Goal: Transaction & Acquisition: Download file/media

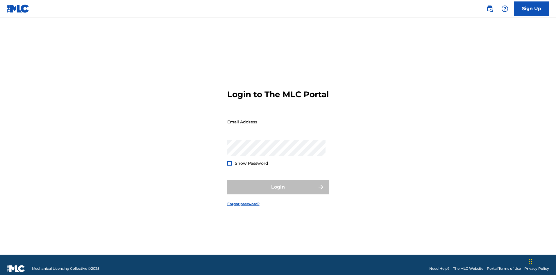
click at [271, 128] on input "Email Address" at bounding box center [276, 121] width 98 height 17
type input "[PERSON_NAME][EMAIL_ADDRESS][DOMAIN_NAME]"
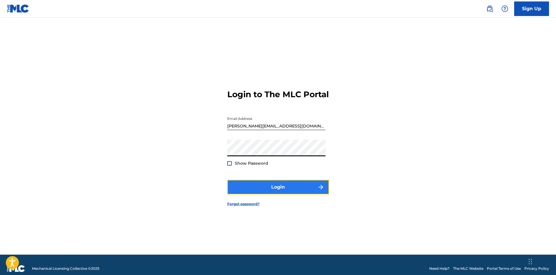
click at [260, 194] on button "Login" at bounding box center [278, 187] width 102 height 15
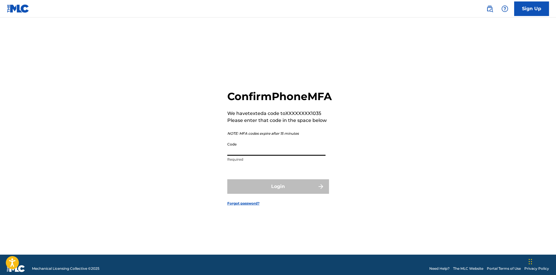
click at [299, 156] on input "Code" at bounding box center [276, 147] width 98 height 17
click at [294, 156] on input "Code" at bounding box center [276, 147] width 98 height 17
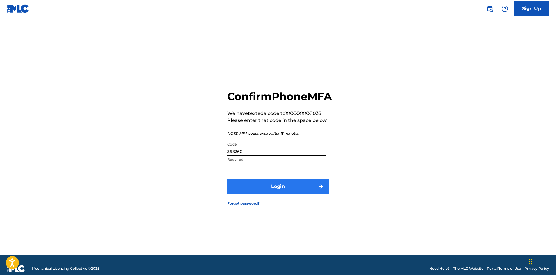
type input "368260"
click at [295, 190] on button "Login" at bounding box center [278, 186] width 102 height 15
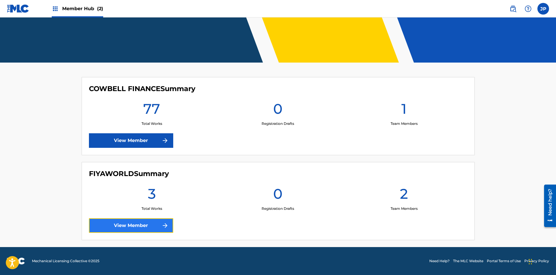
click at [141, 224] on link "View Member" at bounding box center [131, 225] width 84 height 15
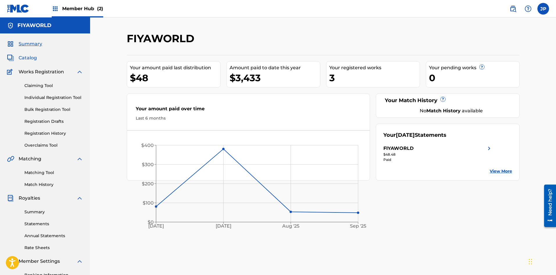
click at [29, 57] on span "Catalog" at bounding box center [28, 57] width 18 height 7
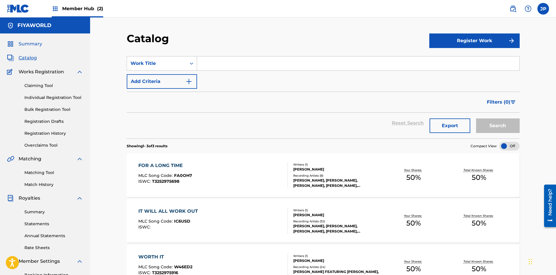
click at [34, 44] on span "Summary" at bounding box center [31, 43] width 24 height 7
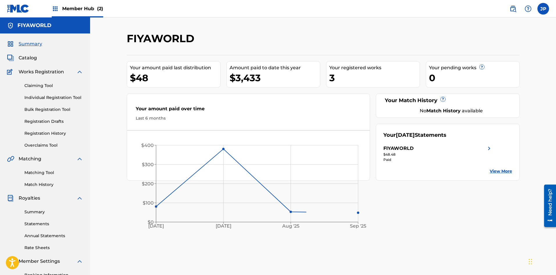
click at [35, 27] on h5 "FIYAWORLD" at bounding box center [34, 25] width 34 height 7
click at [80, 7] on span "Member Hub (2)" at bounding box center [82, 8] width 41 height 7
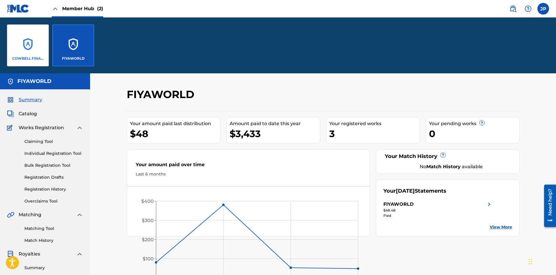
click at [35, 47] on div "COWBELL FINANCE" at bounding box center [28, 45] width 42 height 42
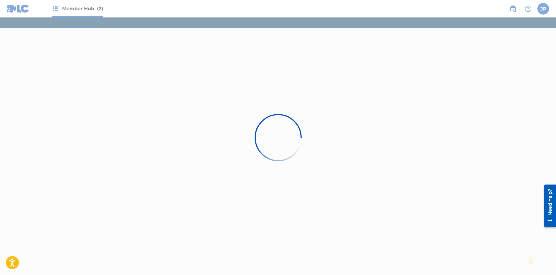
click at [25, 49] on div at bounding box center [278, 137] width 556 height 275
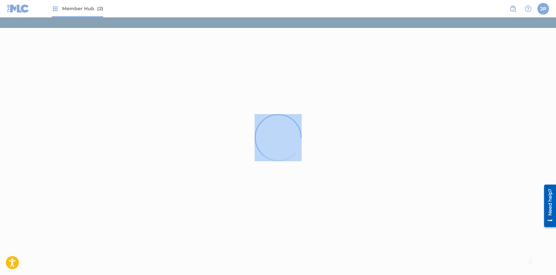
click at [25, 49] on div at bounding box center [278, 137] width 556 height 275
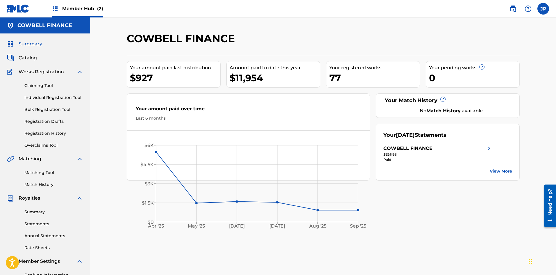
click at [505, 171] on link "View More" at bounding box center [501, 171] width 22 height 6
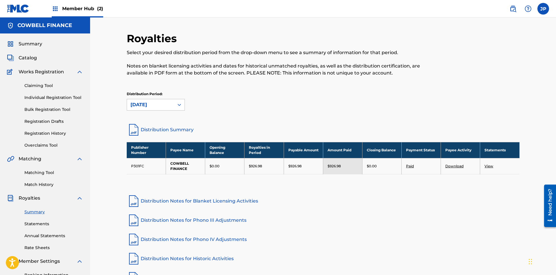
scroll to position [68, 0]
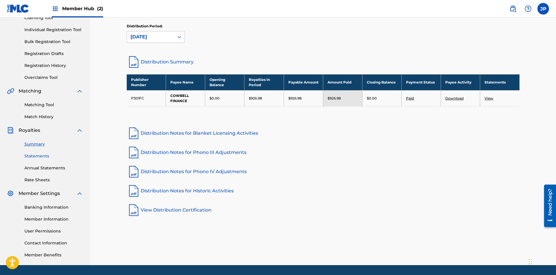
click at [35, 157] on link "Statements" at bounding box center [53, 156] width 59 height 6
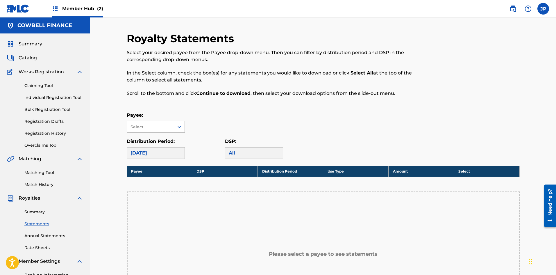
click at [153, 125] on div "Select..." at bounding box center [151, 127] width 40 height 6
click at [152, 153] on div "[DATE]" at bounding box center [156, 153] width 58 height 12
drag, startPoint x: 153, startPoint y: 136, endPoint x: 159, endPoint y: 130, distance: 8.4
click at [153, 136] on div "Payee: Select... Distribution Period: [DATE] DSP: All" at bounding box center [323, 135] width 393 height 47
click at [160, 129] on div "Select..." at bounding box center [151, 127] width 40 height 6
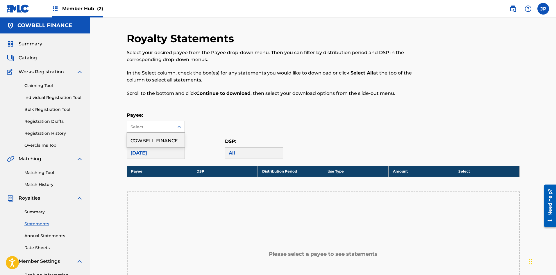
click at [160, 139] on div "COWBELL FINANCE" at bounding box center [156, 140] width 58 height 15
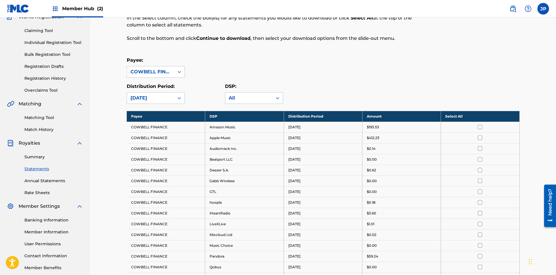
scroll to position [68, 0]
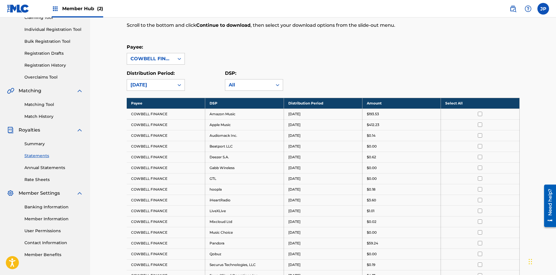
click at [485, 102] on th "Select All" at bounding box center [480, 103] width 79 height 11
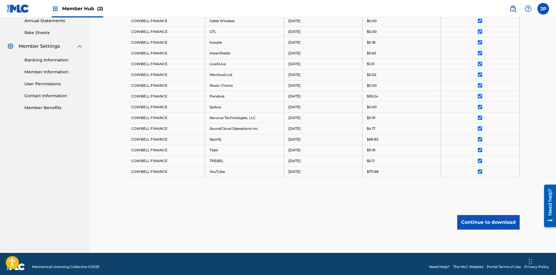
scroll to position [221, 0]
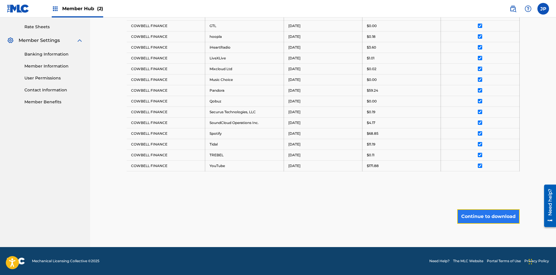
click at [494, 214] on button "Continue to download" at bounding box center [489, 216] width 63 height 15
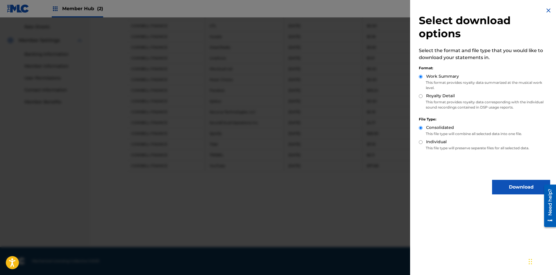
click at [423, 95] on div "Royalty Detail" at bounding box center [484, 96] width 131 height 7
click at [421, 96] on input "Royalty Detail" at bounding box center [421, 96] width 4 height 4
radio input "true"
click at [522, 183] on button "Download" at bounding box center [521, 187] width 58 height 15
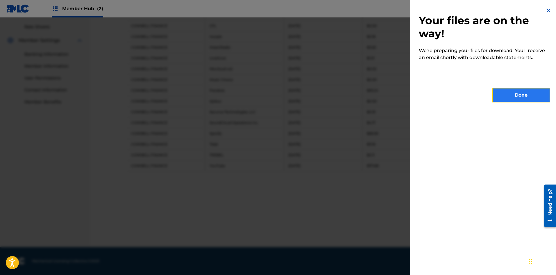
click at [533, 98] on button "Done" at bounding box center [521, 95] width 58 height 15
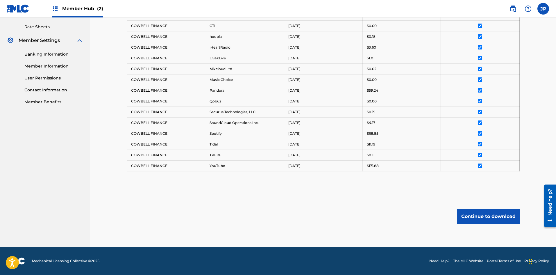
click at [310, 211] on div "Continue to download" at bounding box center [323, 216] width 393 height 15
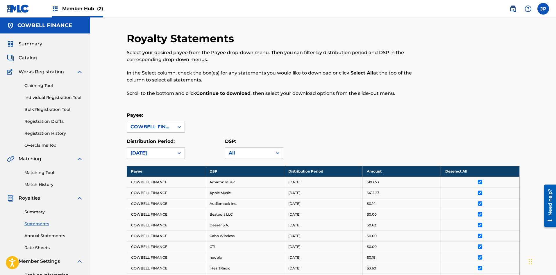
click at [34, 62] on div "Summary Catalog Works Registration Claiming Tool Individual Registration Tool B…" at bounding box center [45, 182] width 90 height 299
click at [34, 58] on span "Catalog" at bounding box center [28, 57] width 18 height 7
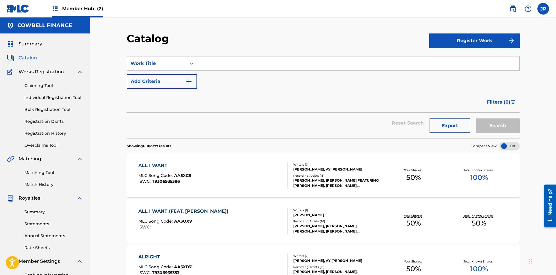
click at [371, 65] on input "Search Form" at bounding box center [358, 63] width 323 height 14
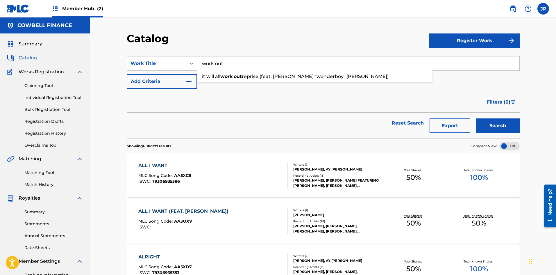
type input "work out"
click at [476, 118] on button "Search" at bounding box center [498, 125] width 44 height 15
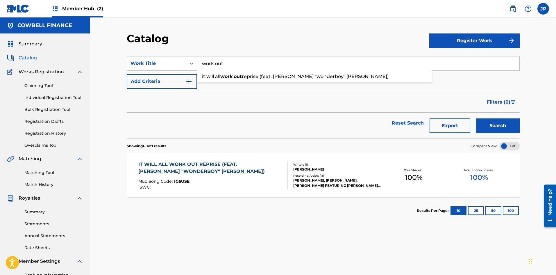
click at [178, 168] on div "IT WILL ALL WORK OUT REPRISE (FEAT. [PERSON_NAME] "WONDERBOY" [PERSON_NAME])" at bounding box center [210, 168] width 145 height 14
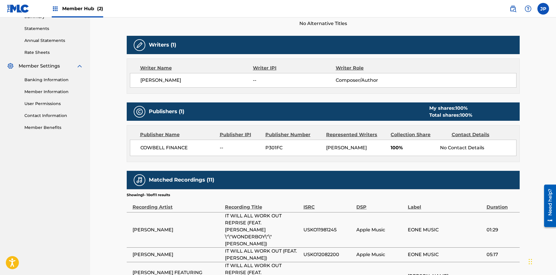
scroll to position [204, 0]
